Goal: Navigation & Orientation: Find specific page/section

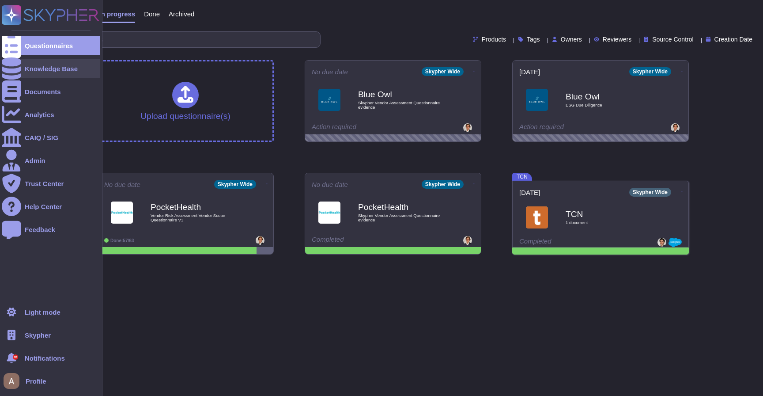
click at [10, 64] on div at bounding box center [11, 68] width 19 height 19
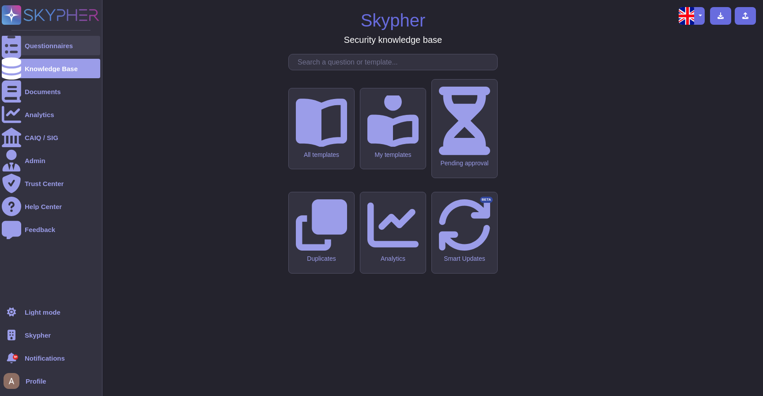
click at [44, 48] on div "Questionnaires" at bounding box center [49, 45] width 48 height 7
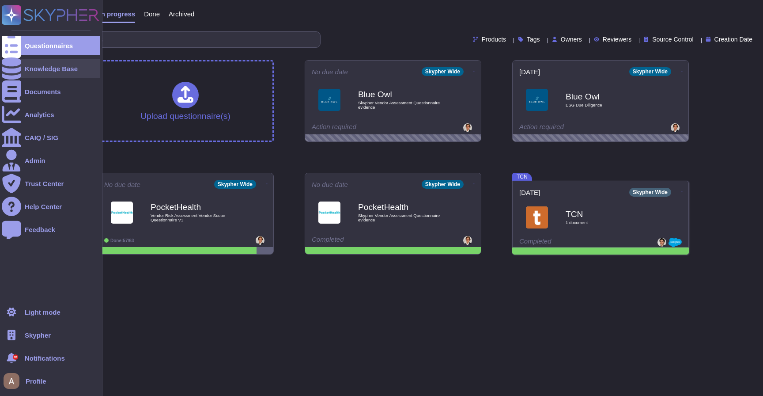
click at [45, 66] on div "Knowledge Base" at bounding box center [51, 68] width 53 height 7
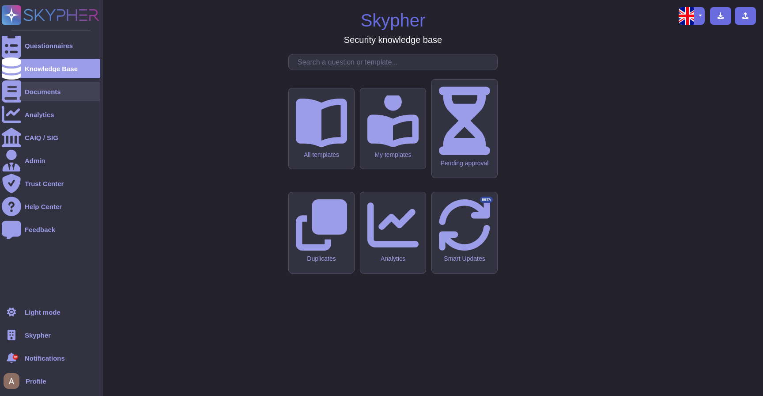
click at [45, 82] on div "Documents" at bounding box center [51, 91] width 98 height 19
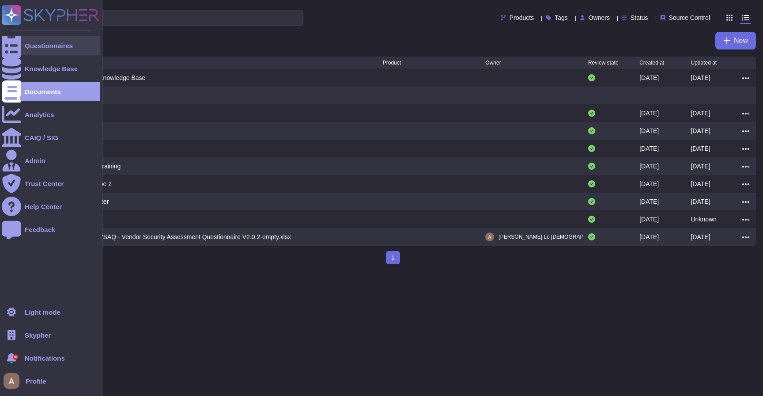
click at [36, 43] on div "Questionnaires" at bounding box center [49, 45] width 48 height 7
